Goal: Find specific page/section: Find specific page/section

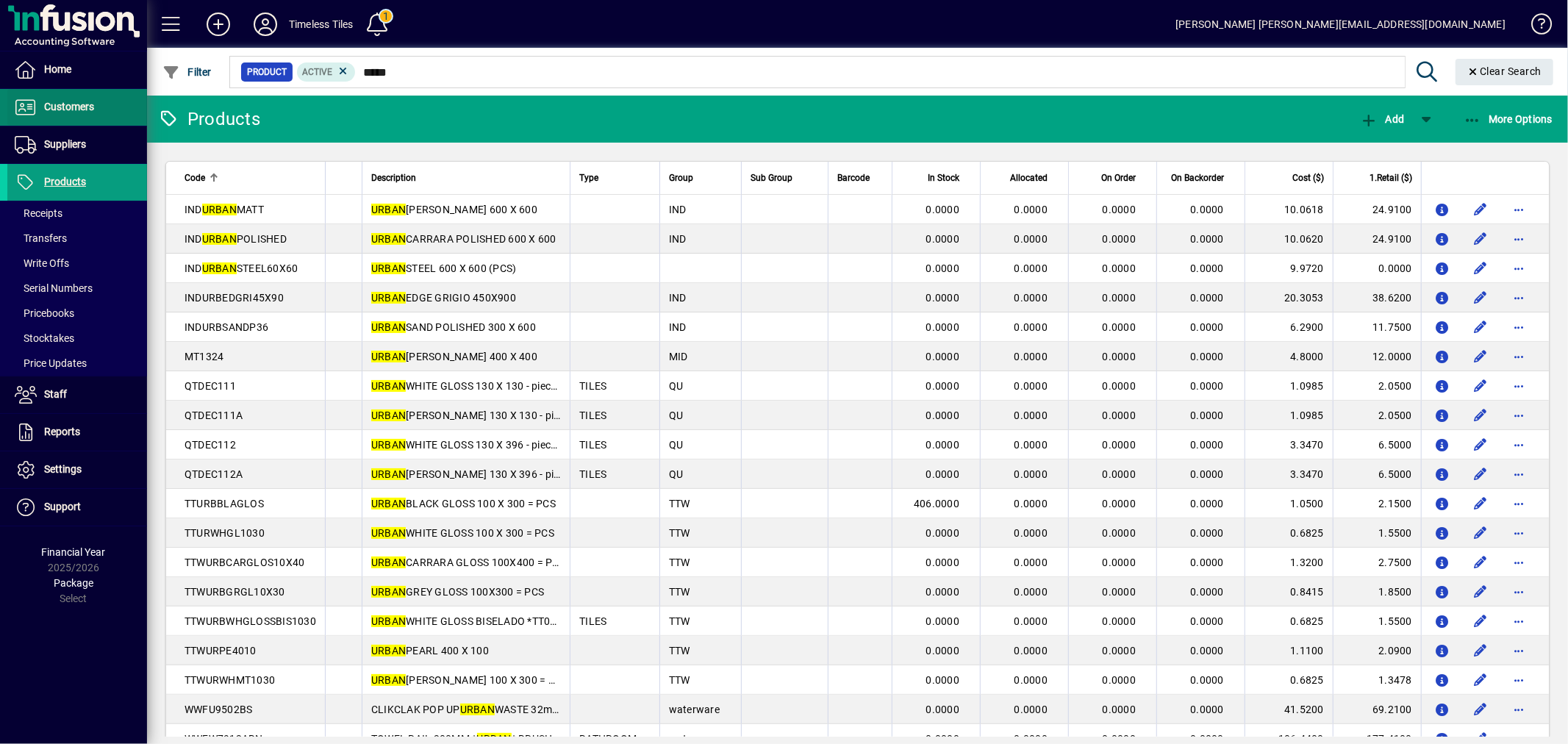
click at [52, 106] on span "Customers" at bounding box center [69, 107] width 50 height 11
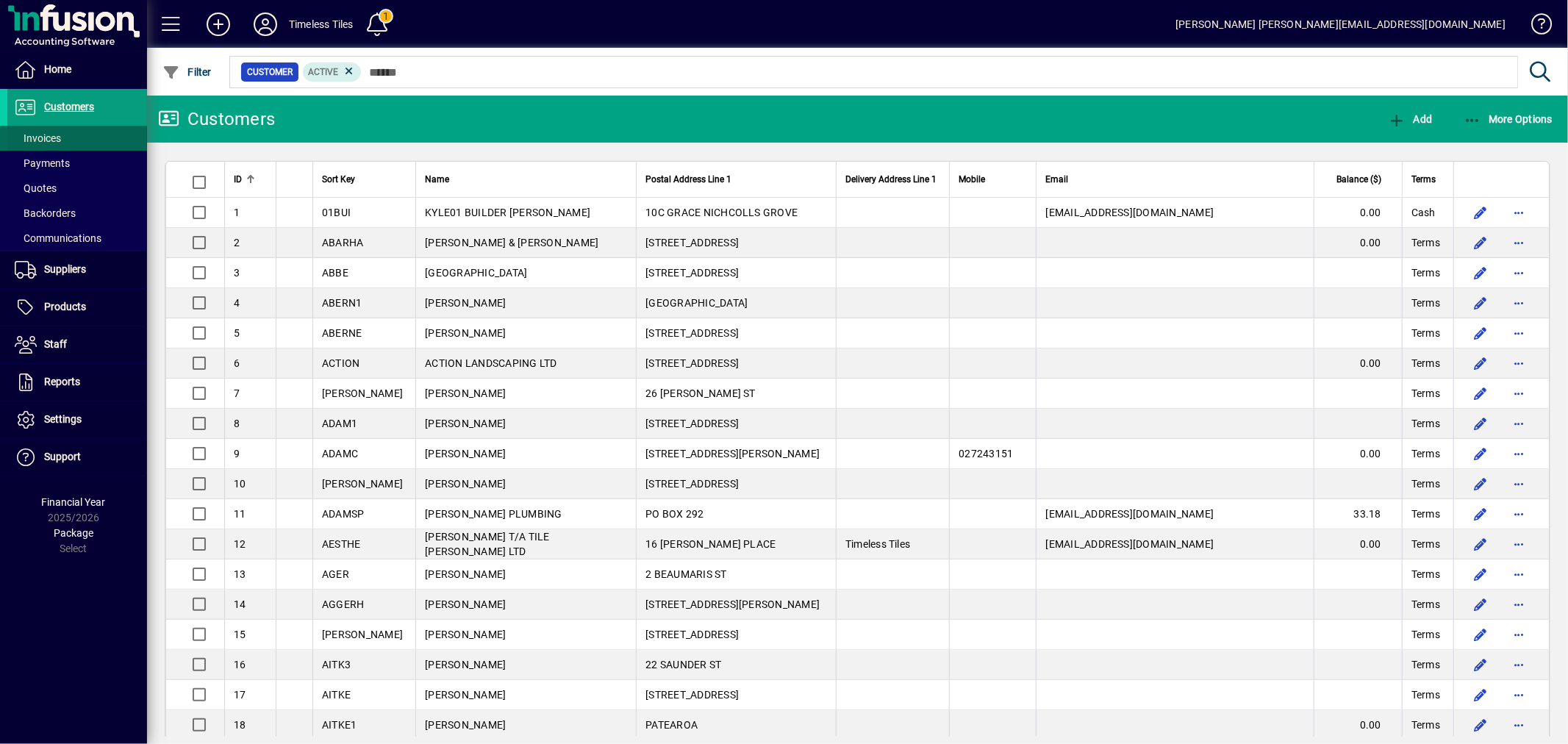
click at [73, 137] on span at bounding box center [77, 137] width 139 height 35
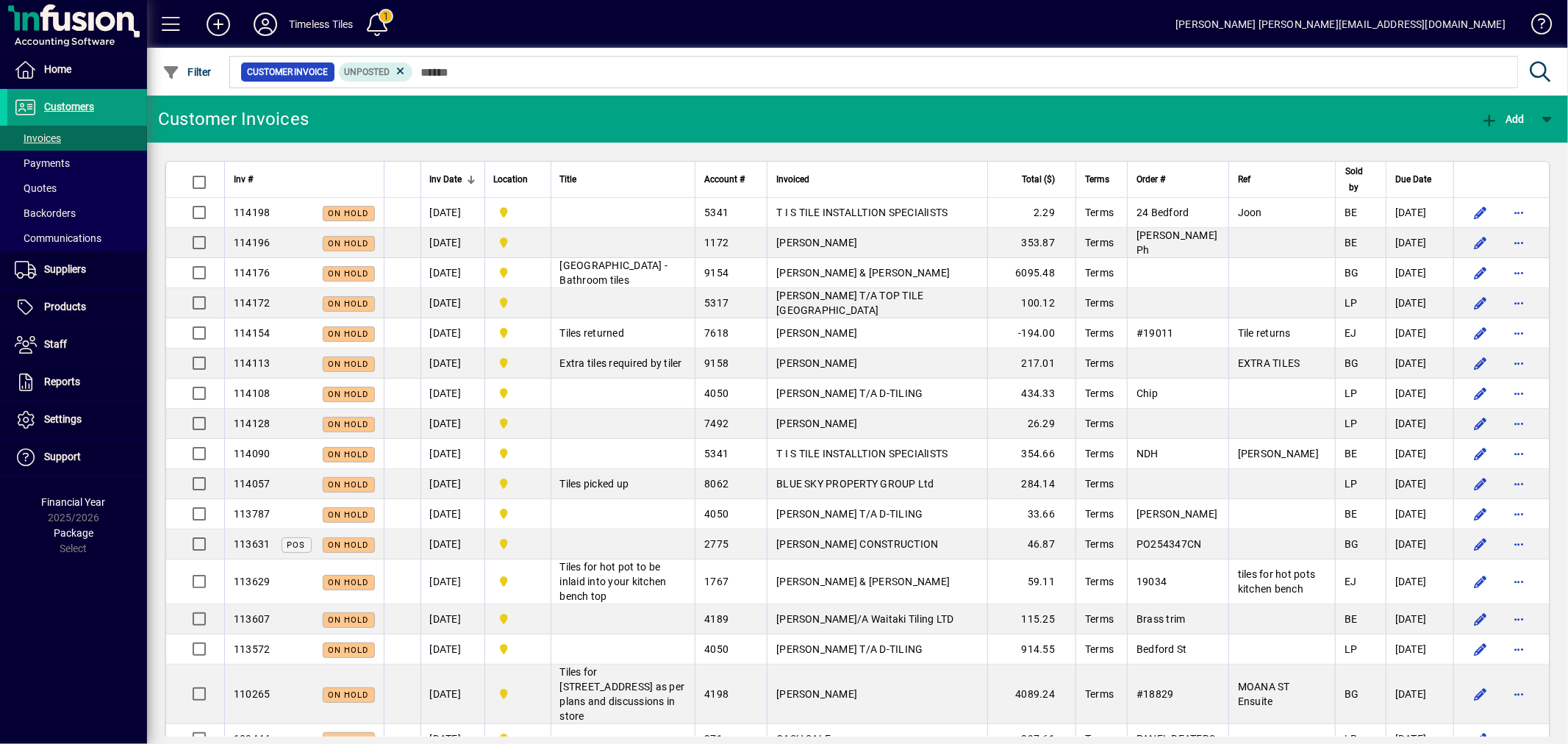
click at [787, 133] on mat-toolbar-row "Customer Invoices Add" at bounding box center [857, 118] width 1421 height 47
click at [383, 15] on span at bounding box center [377, 24] width 35 height 35
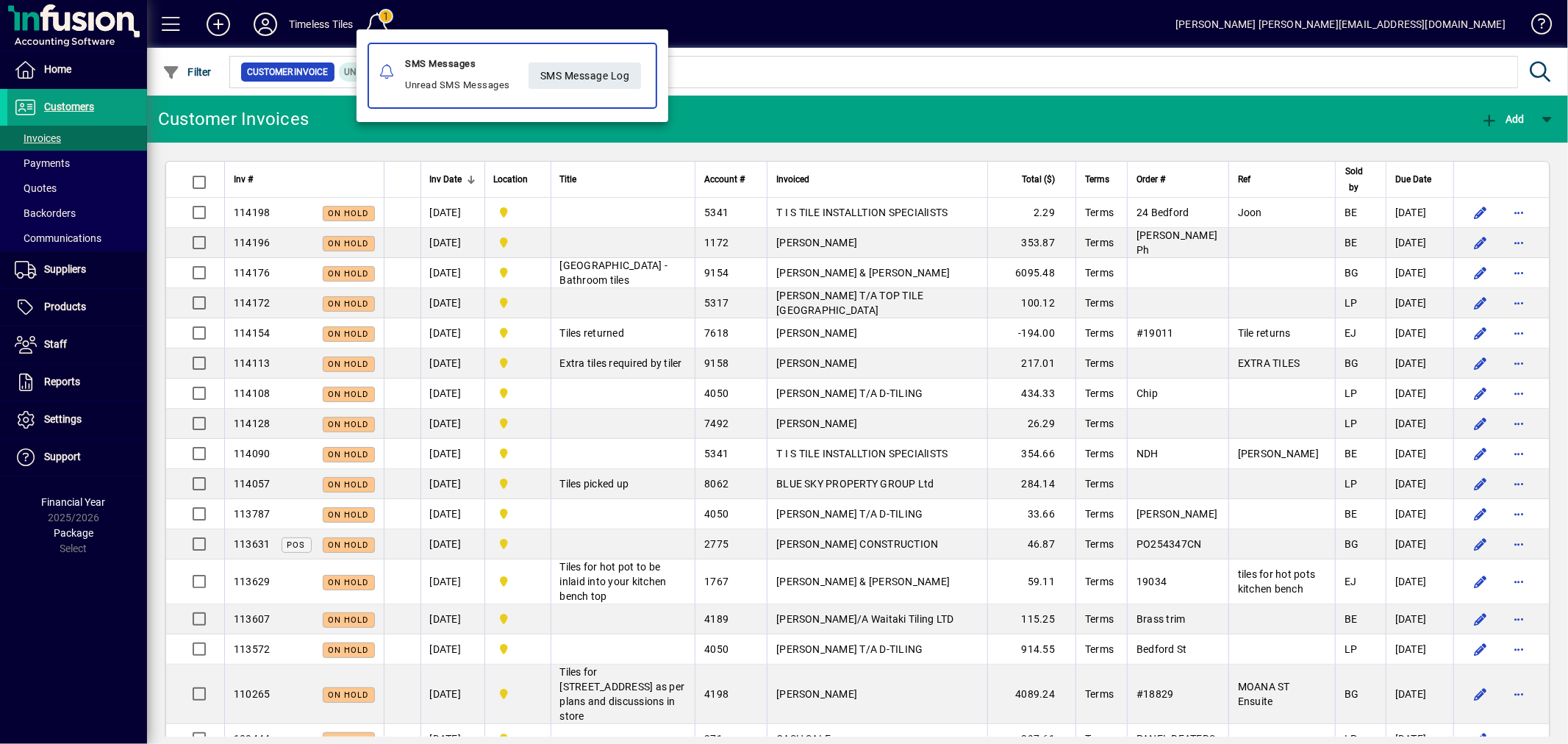
click at [782, 22] on div at bounding box center [784, 372] width 1568 height 744
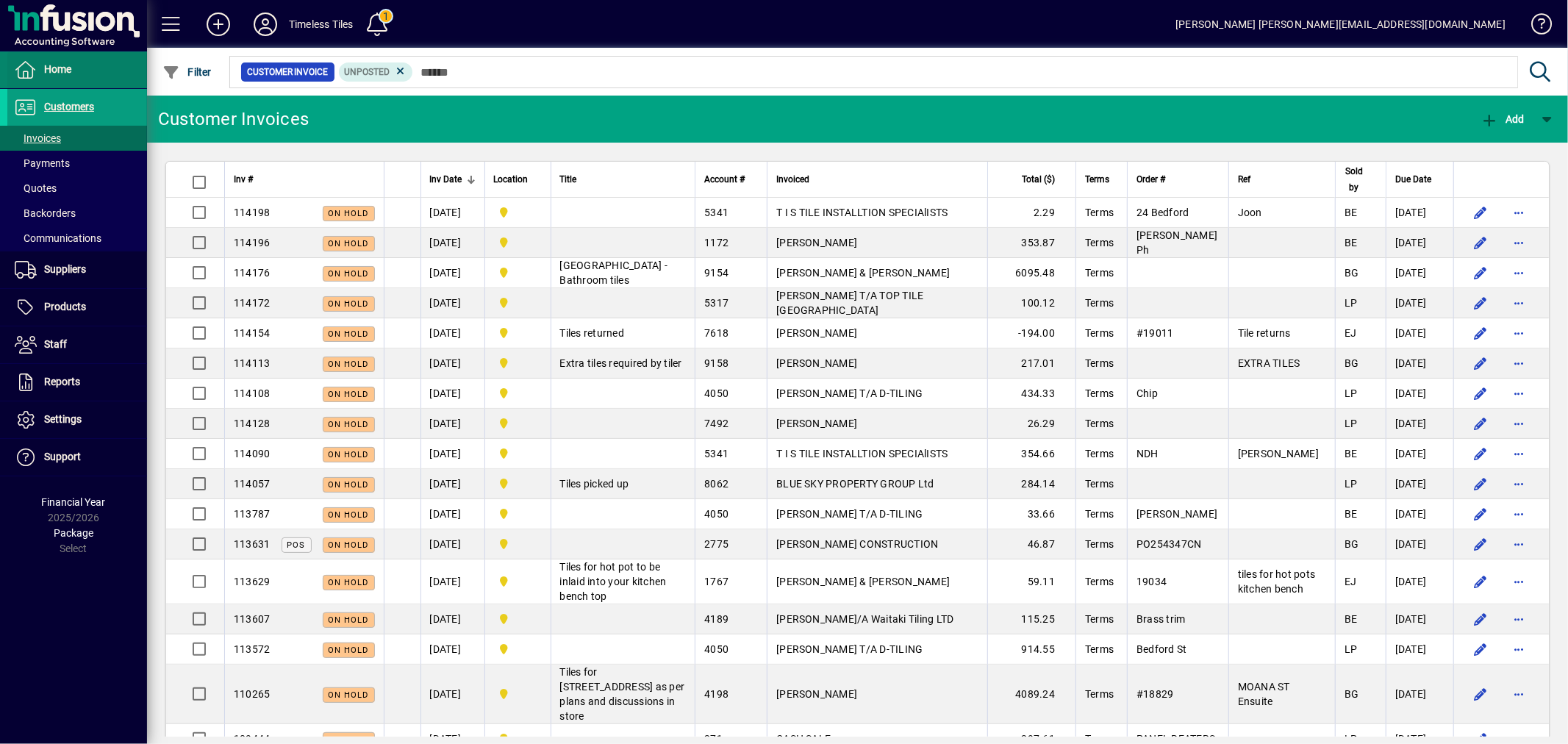
click at [86, 56] on span at bounding box center [77, 70] width 139 height 35
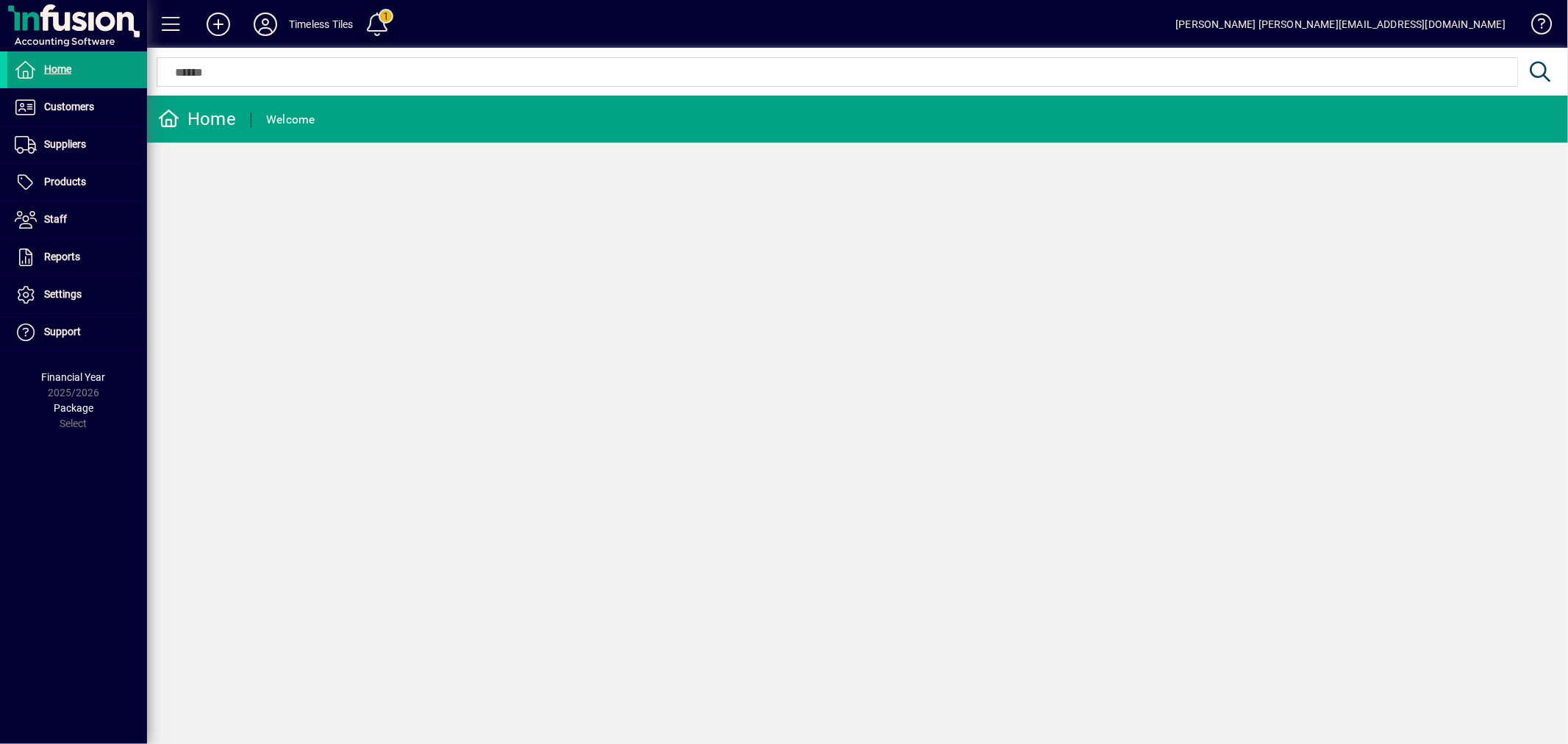
click at [385, 18] on span at bounding box center [377, 24] width 35 height 35
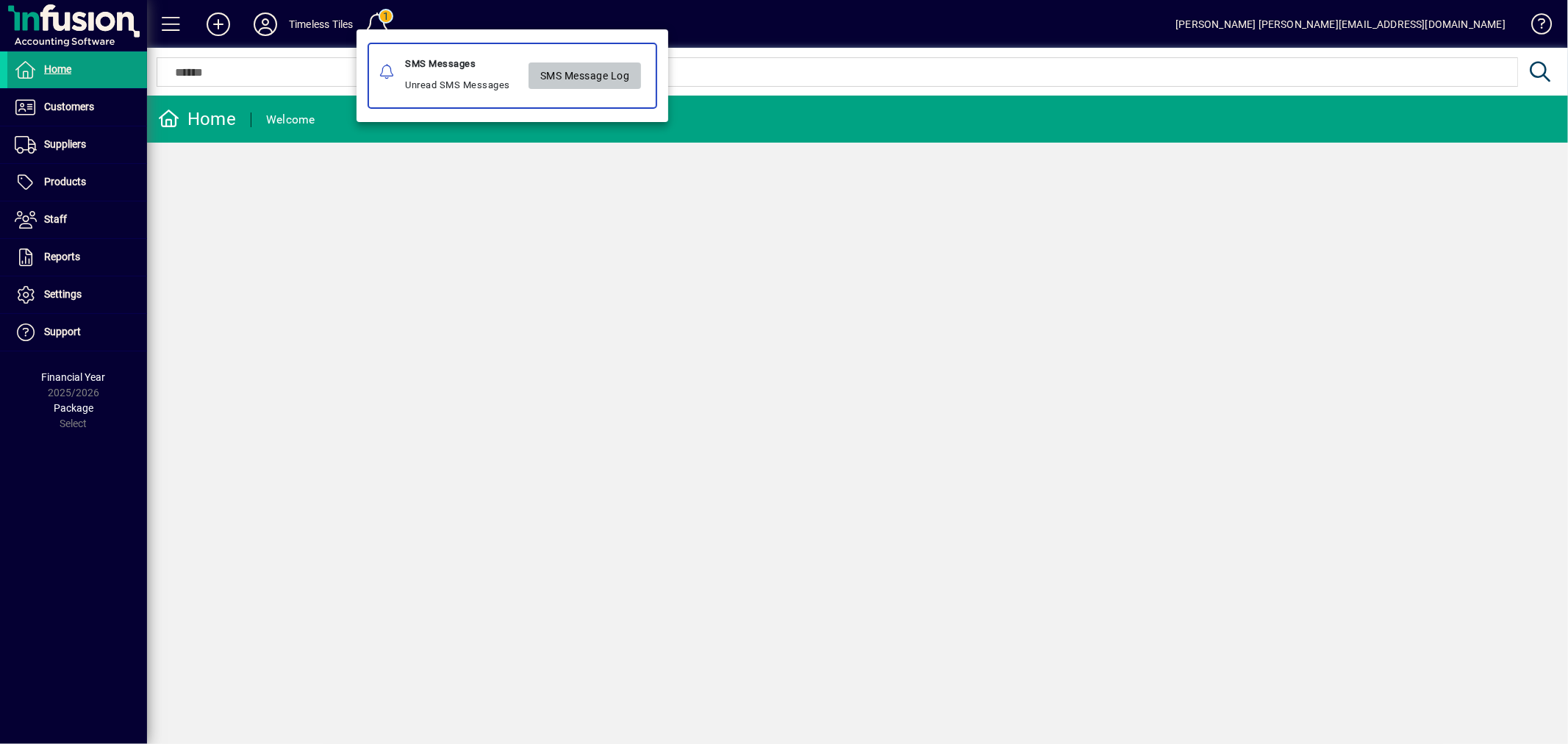
click at [572, 90] on span at bounding box center [585, 75] width 113 height 35
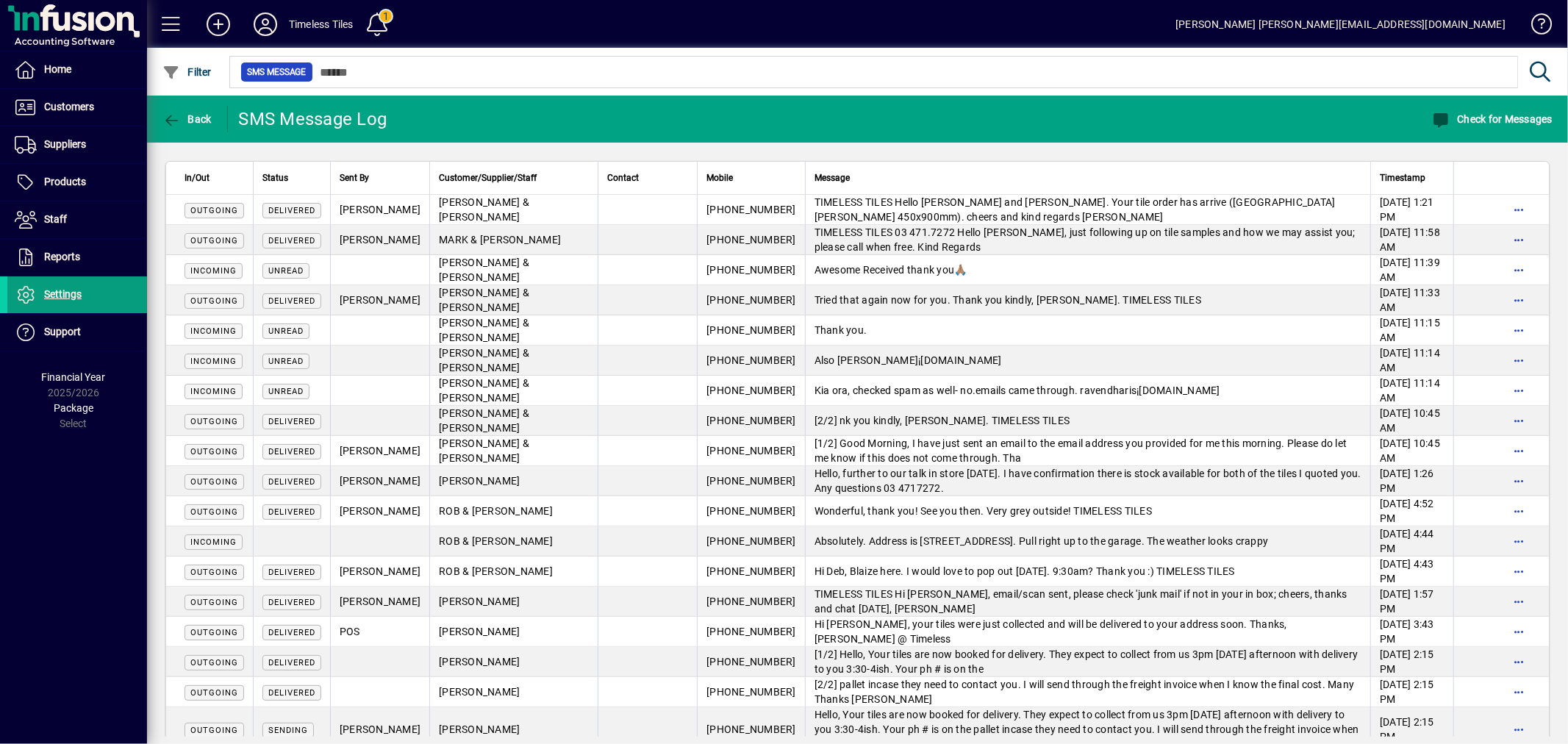
click at [498, 134] on mat-toolbar-row "Back SMS Message Log Check for Messages" at bounding box center [857, 118] width 1421 height 47
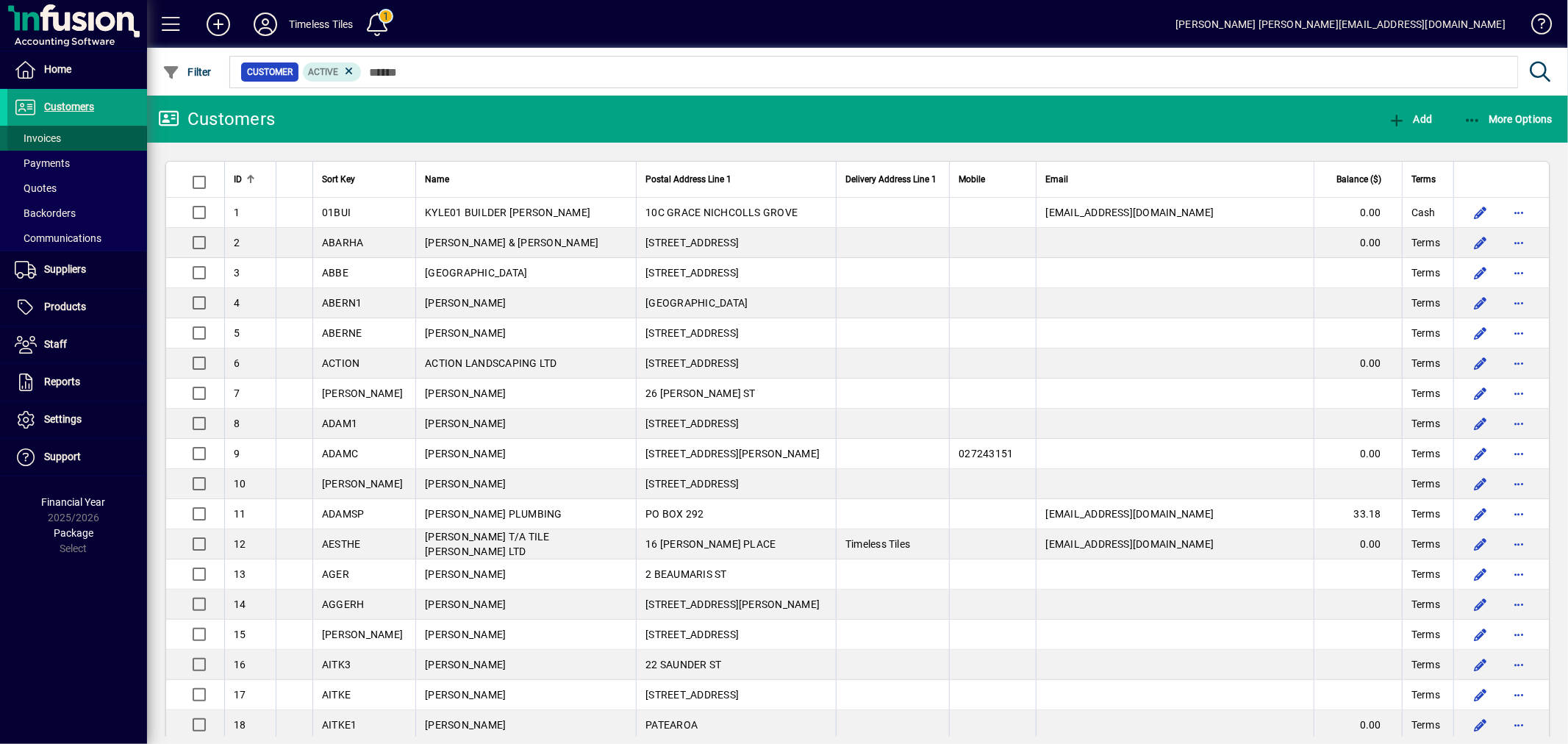
click at [45, 133] on span "Invoices" at bounding box center [37, 138] width 47 height 11
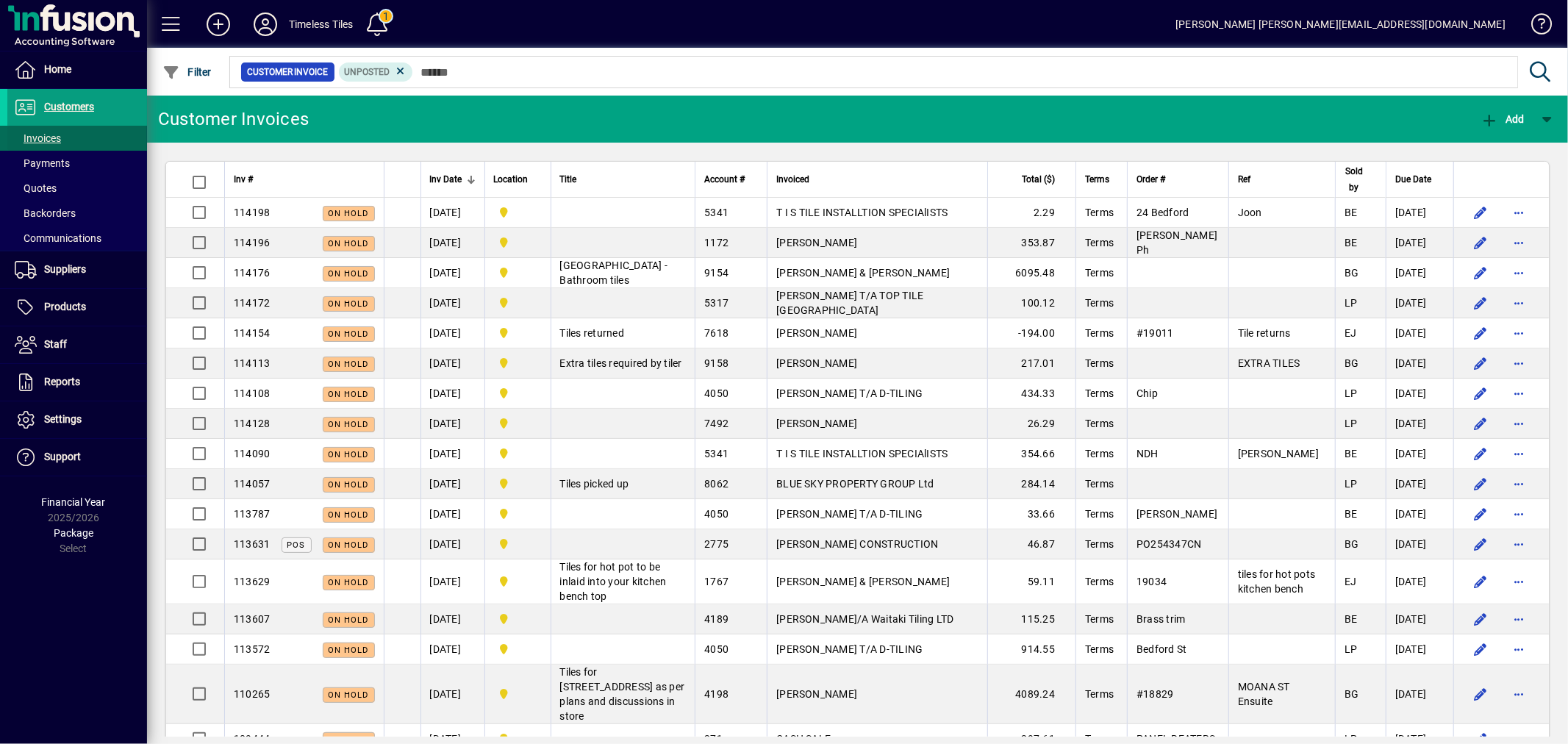
click at [46, 144] on span "Invoices" at bounding box center [34, 138] width 53 height 15
click at [399, 74] on icon at bounding box center [401, 72] width 13 height 13
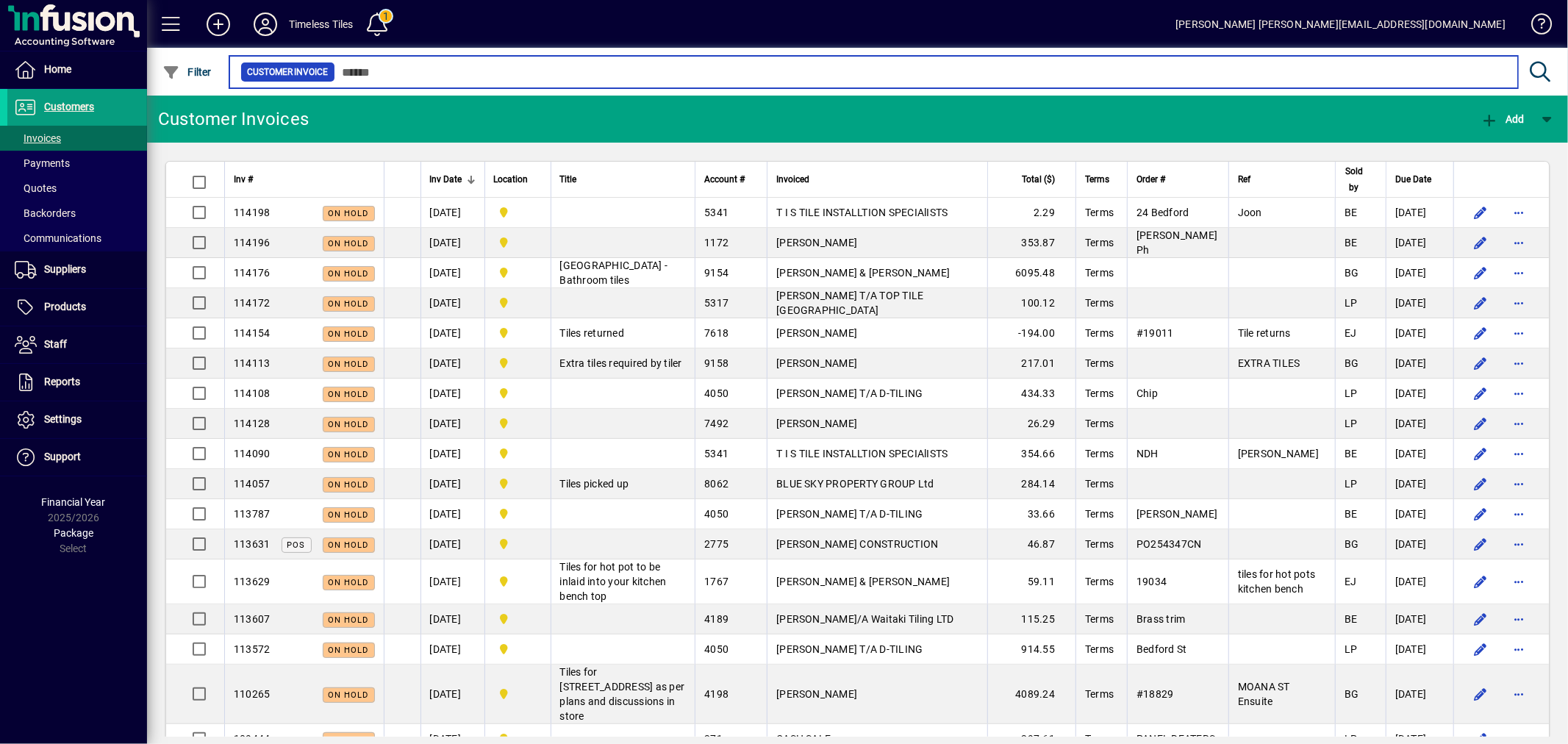
click at [436, 74] on input "text" at bounding box center [920, 72] width 1171 height 21
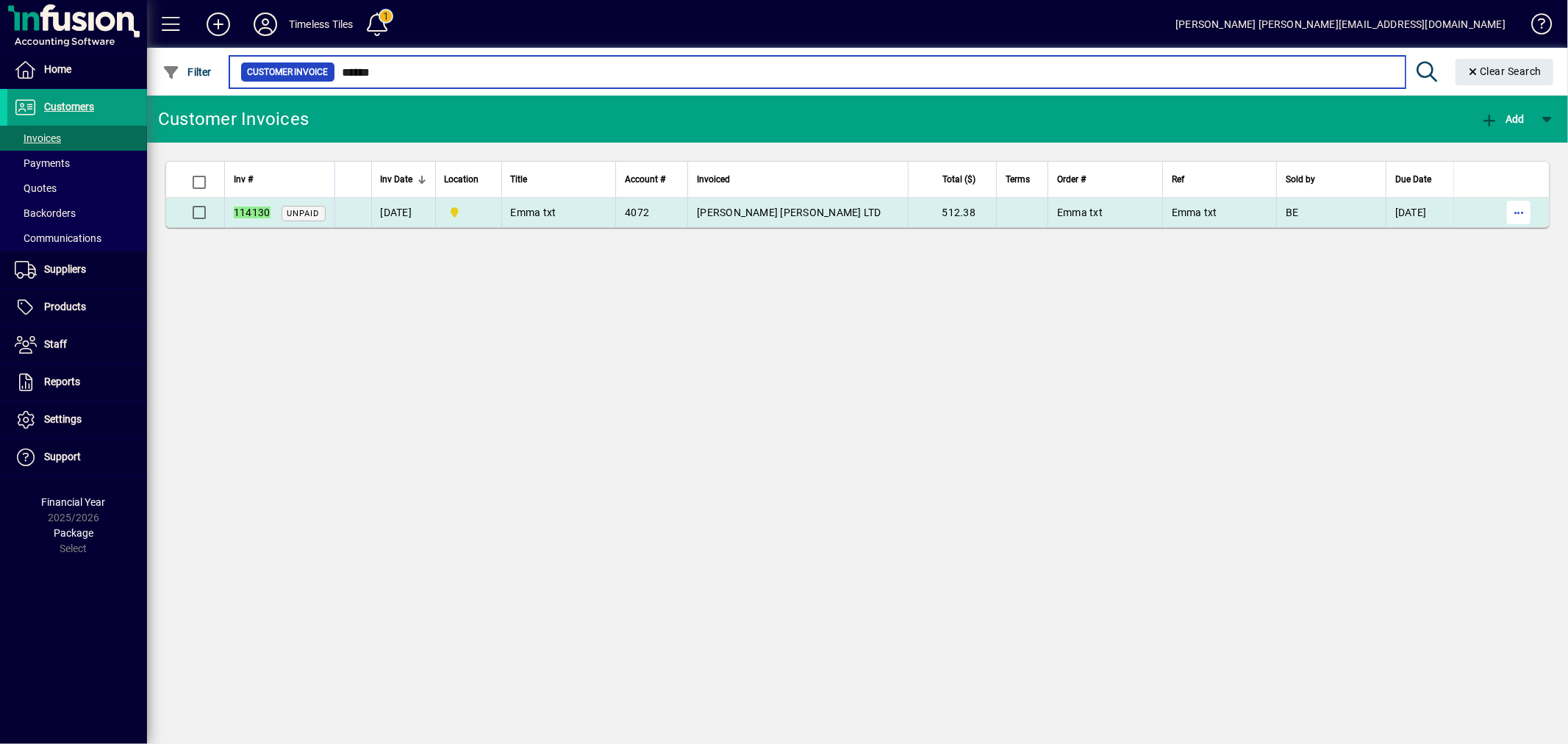
type input "******"
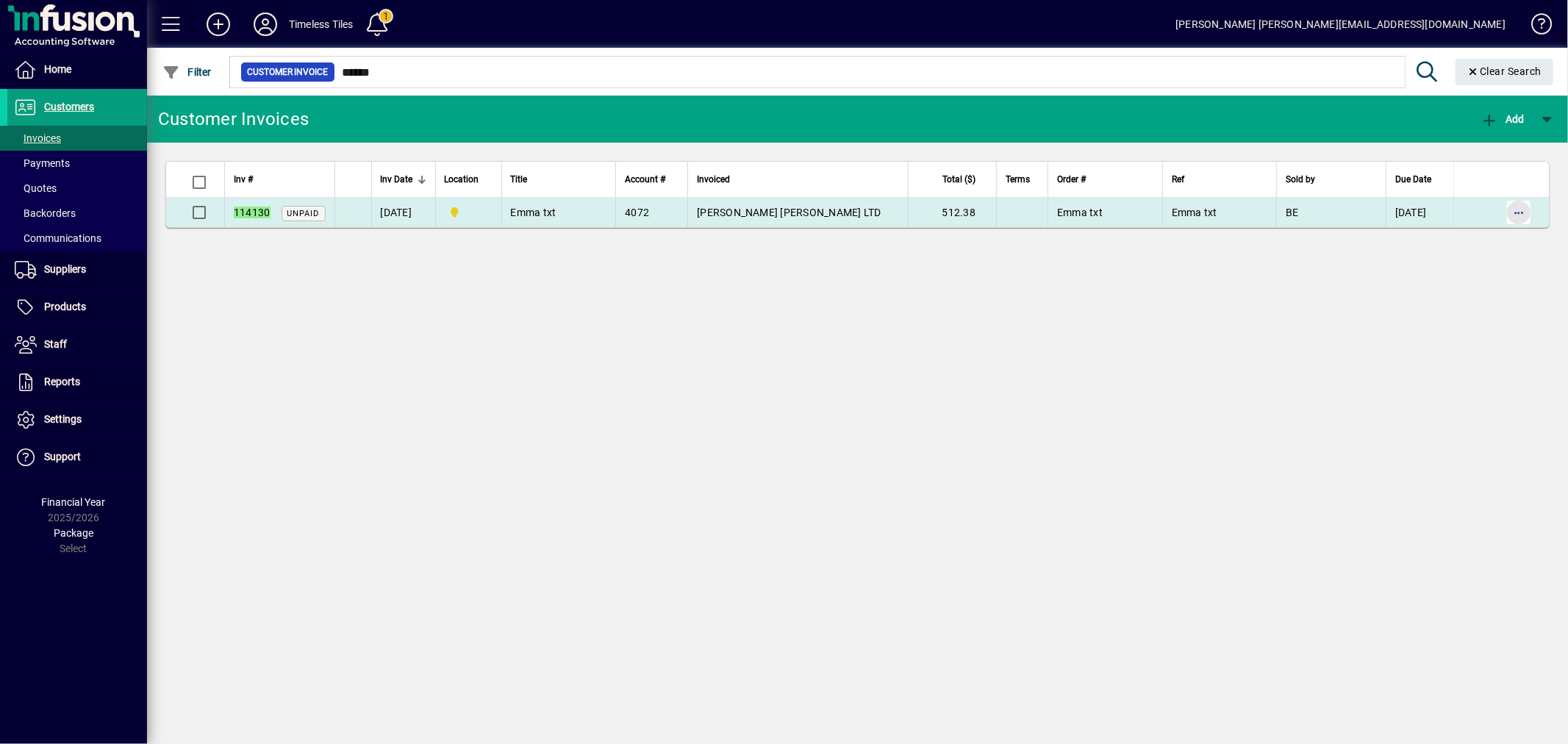
click at [1509, 220] on span "button" at bounding box center [1518, 212] width 35 height 35
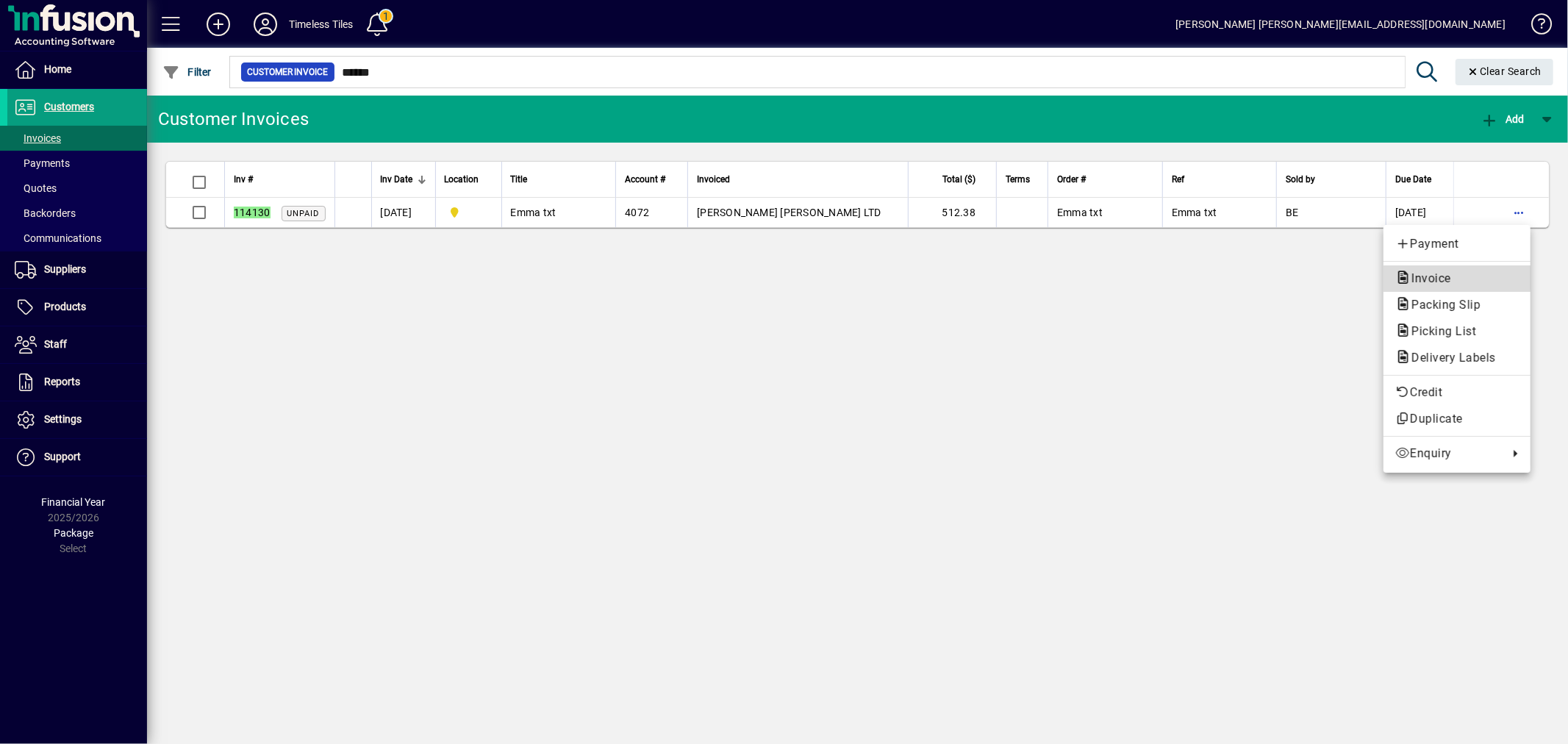
click at [1444, 278] on span "Invoice" at bounding box center [1427, 278] width 63 height 14
